Goal: Navigation & Orientation: Find specific page/section

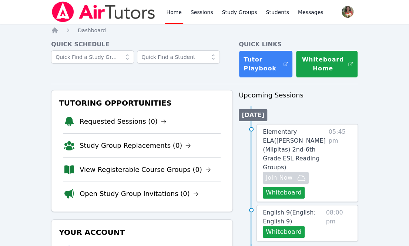
click at [95, 77] on div "Quick Schedule" at bounding box center [142, 59] width 182 height 38
